Goal: Information Seeking & Learning: Find specific fact

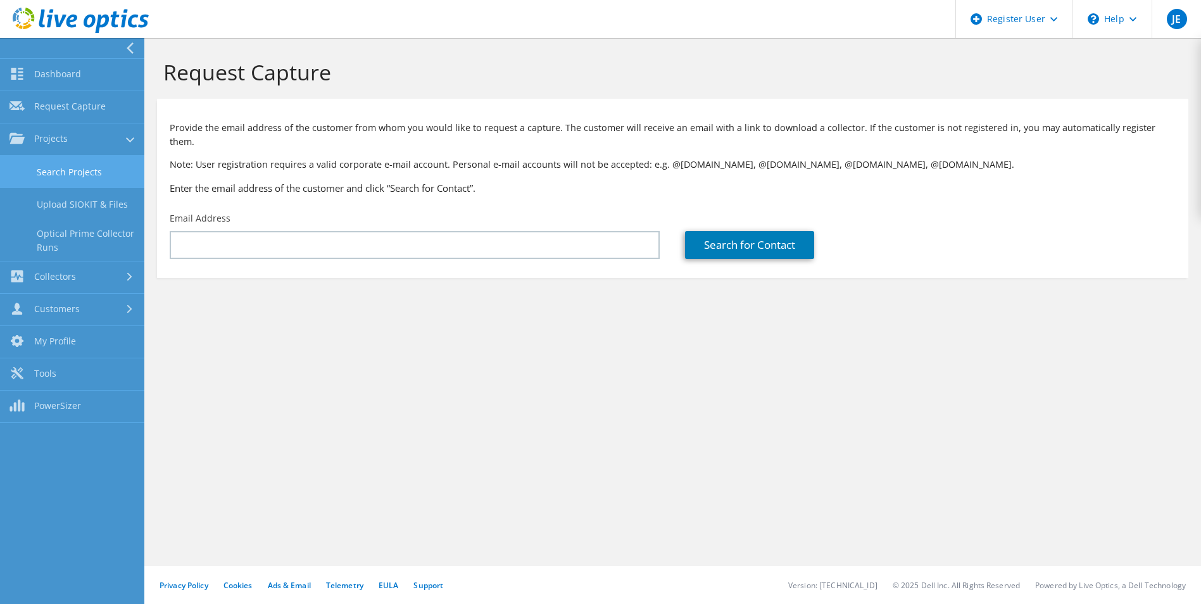
click at [76, 170] on link "Search Projects" at bounding box center [72, 172] width 144 height 32
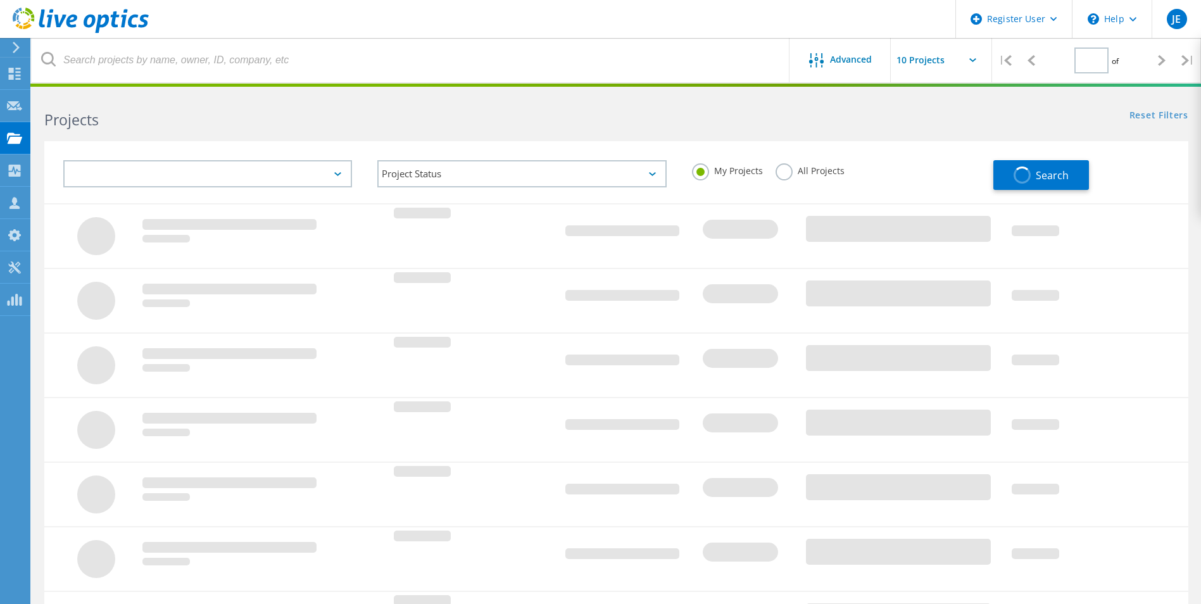
type input "1"
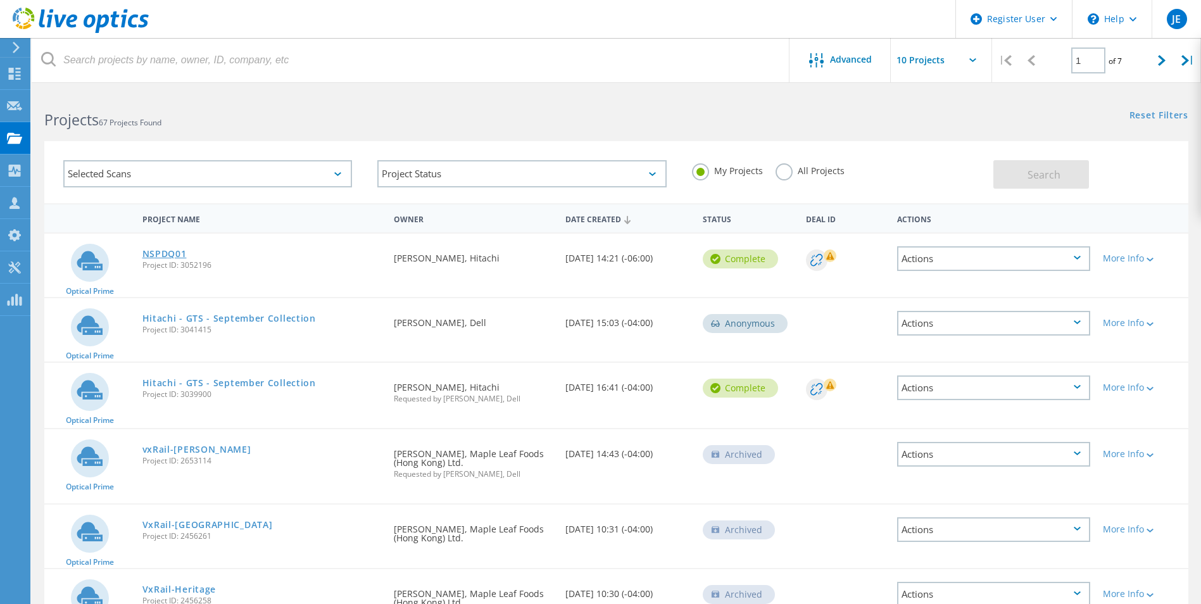
click at [177, 250] on link "NSPDQ01" at bounding box center [164, 253] width 44 height 9
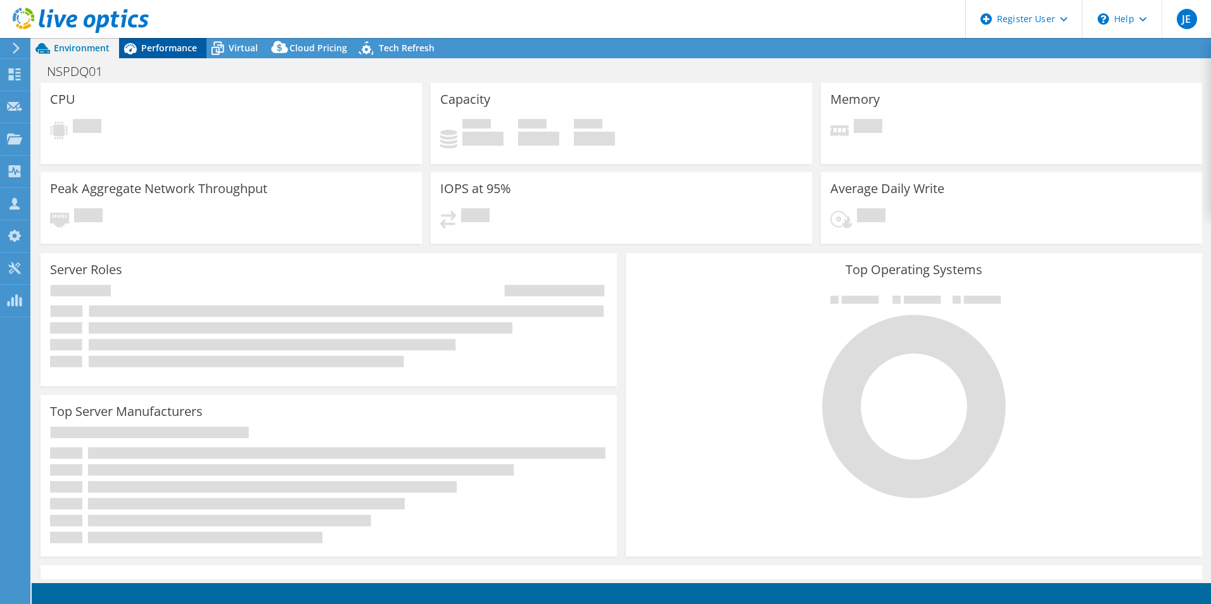
select select "[GEOGRAPHIC_DATA]"
select select "CAD"
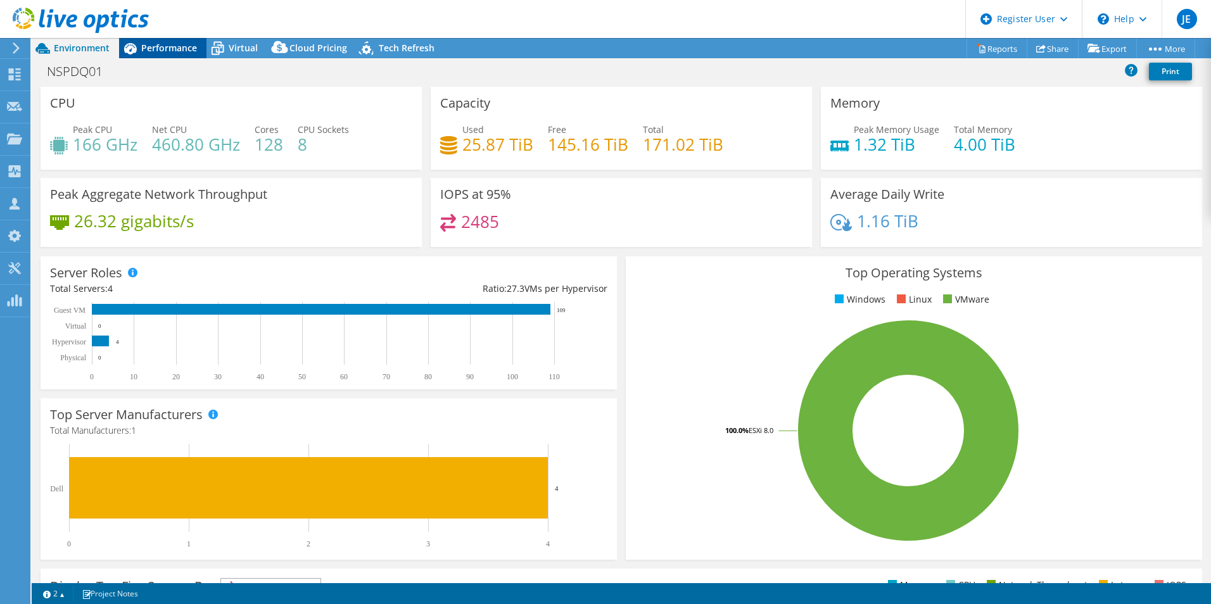
click at [182, 50] on span "Performance" at bounding box center [169, 48] width 56 height 12
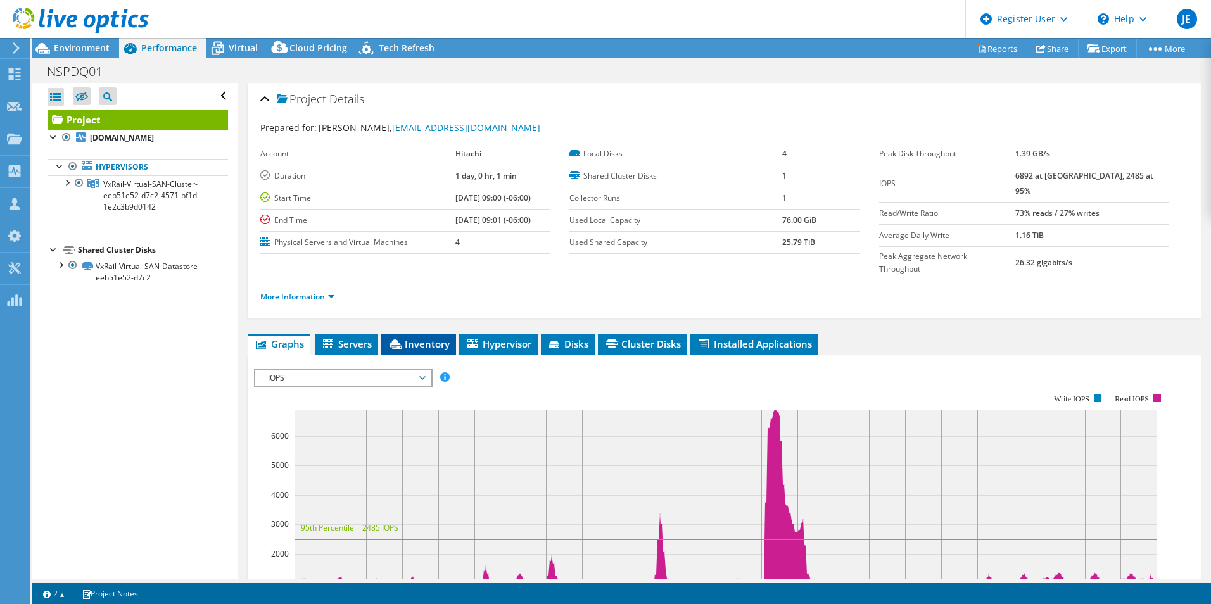
click at [431, 337] on span "Inventory" at bounding box center [418, 343] width 62 height 13
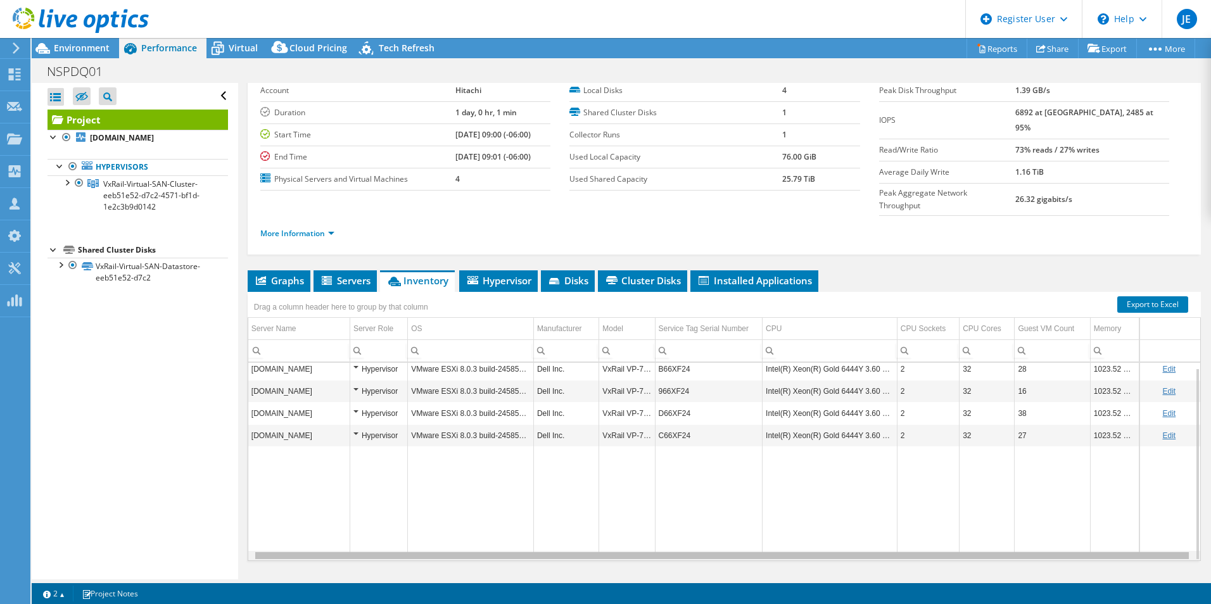
scroll to position [0, 6]
drag, startPoint x: 1101, startPoint y: 532, endPoint x: 1039, endPoint y: 541, distance: 62.8
click at [1039, 541] on body "JE Dell User Juan Esquijarosa Juan.Esquijarosa@dell.com Dell My Profile Log Out…" at bounding box center [605, 302] width 1211 height 604
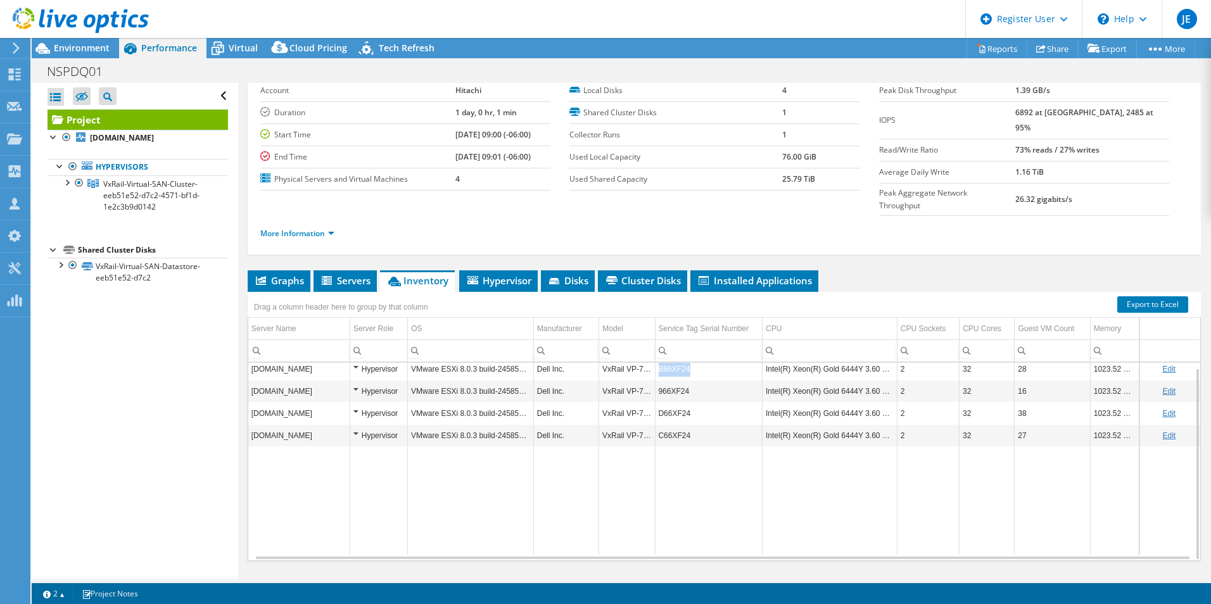
drag, startPoint x: 700, startPoint y: 344, endPoint x: 650, endPoint y: 344, distance: 50.7
click at [655, 358] on td "B66XF24" at bounding box center [709, 369] width 108 height 22
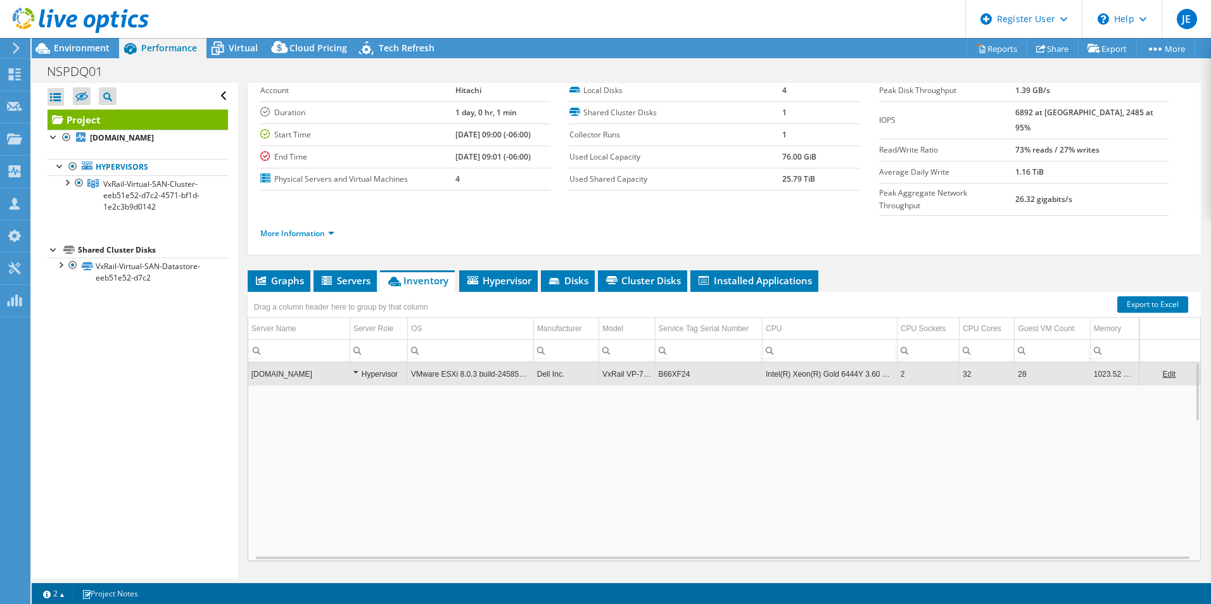
click at [663, 363] on td "B66XF24" at bounding box center [709, 374] width 108 height 22
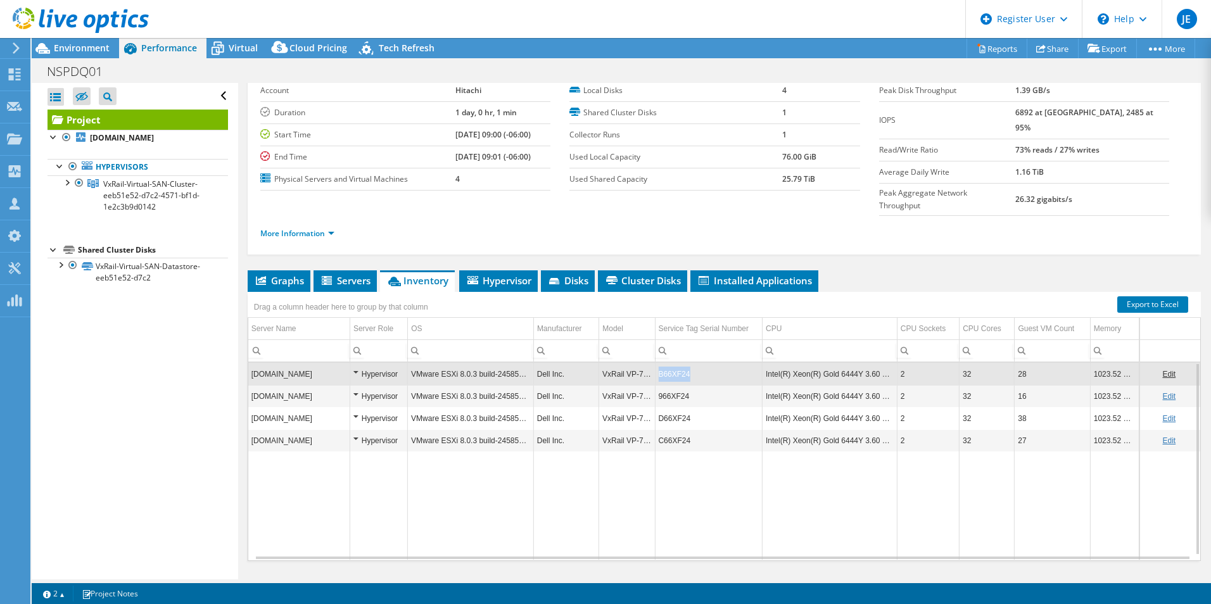
drag, startPoint x: 680, startPoint y: 347, endPoint x: 651, endPoint y: 351, distance: 29.4
click at [655, 363] on td "B66XF24" at bounding box center [709, 374] width 108 height 22
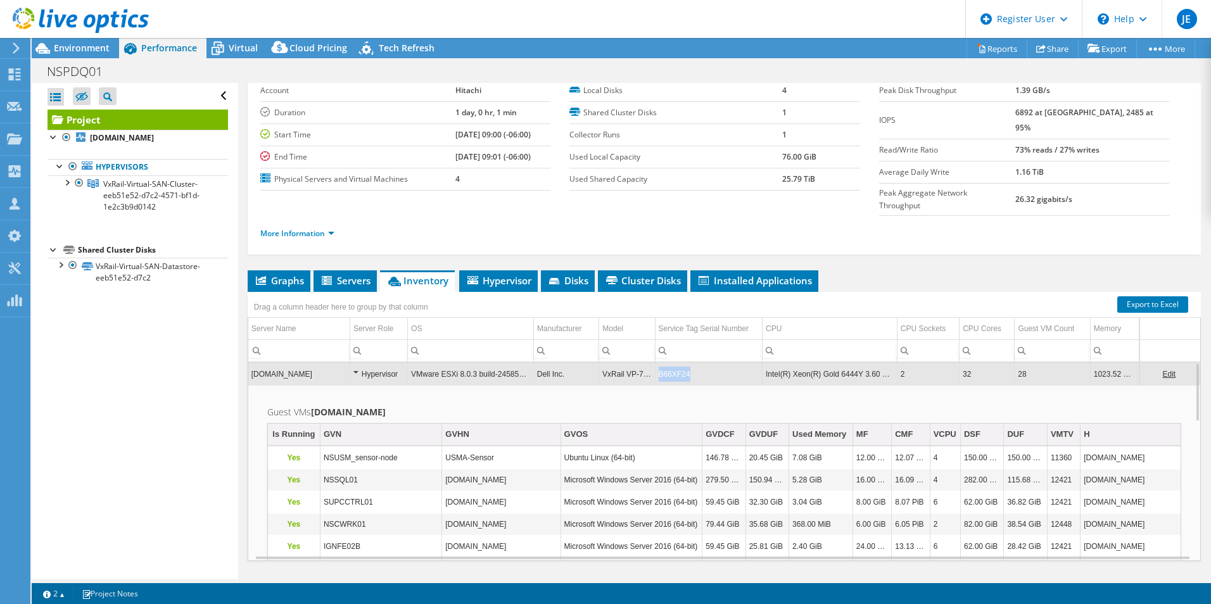
copy td "B66XF24"
drag, startPoint x: 682, startPoint y: 351, endPoint x: 652, endPoint y: 351, distance: 30.4
click at [655, 363] on td "B66XF24" at bounding box center [709, 374] width 108 height 22
